Goal: Task Accomplishment & Management: Manage account settings

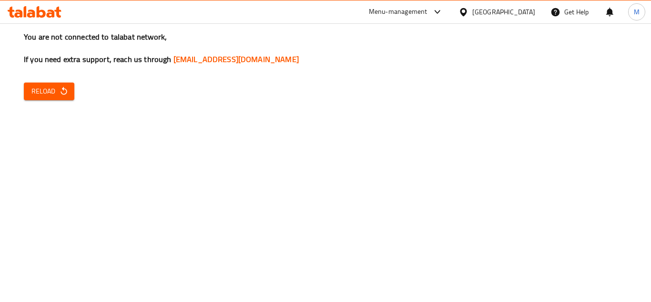
click at [69, 90] on button "Reload" at bounding box center [49, 91] width 51 height 18
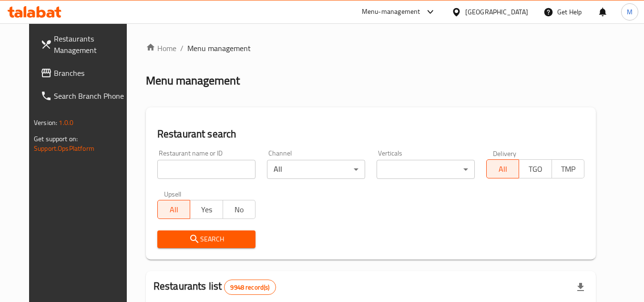
click at [201, 163] on input "search" at bounding box center [206, 169] width 98 height 19
paste input "21030"
type input "21030"
click button "Search" at bounding box center [206, 239] width 98 height 18
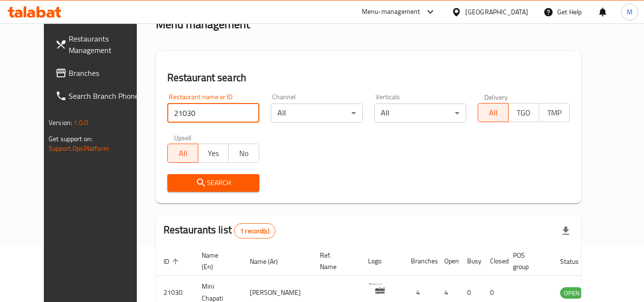
scroll to position [115, 0]
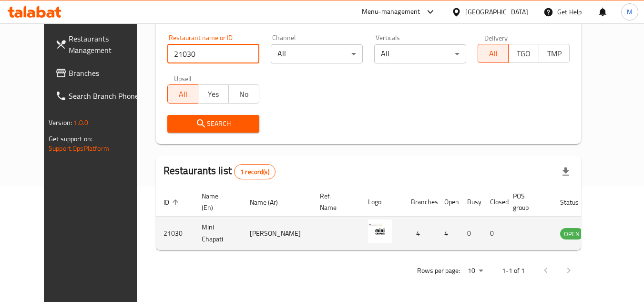
click at [611, 235] on icon "enhanced table" at bounding box center [616, 234] width 10 height 8
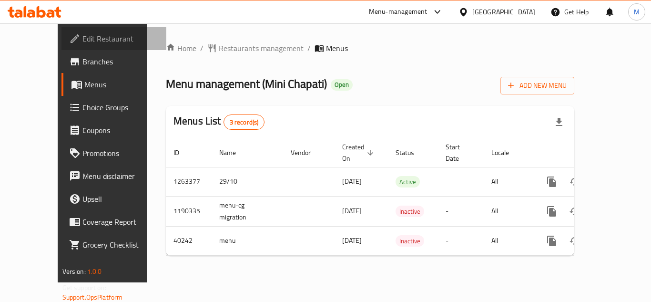
click at [82, 33] on span "Edit Restaurant" at bounding box center [120, 38] width 76 height 11
